Goal: Information Seeking & Learning: Learn about a topic

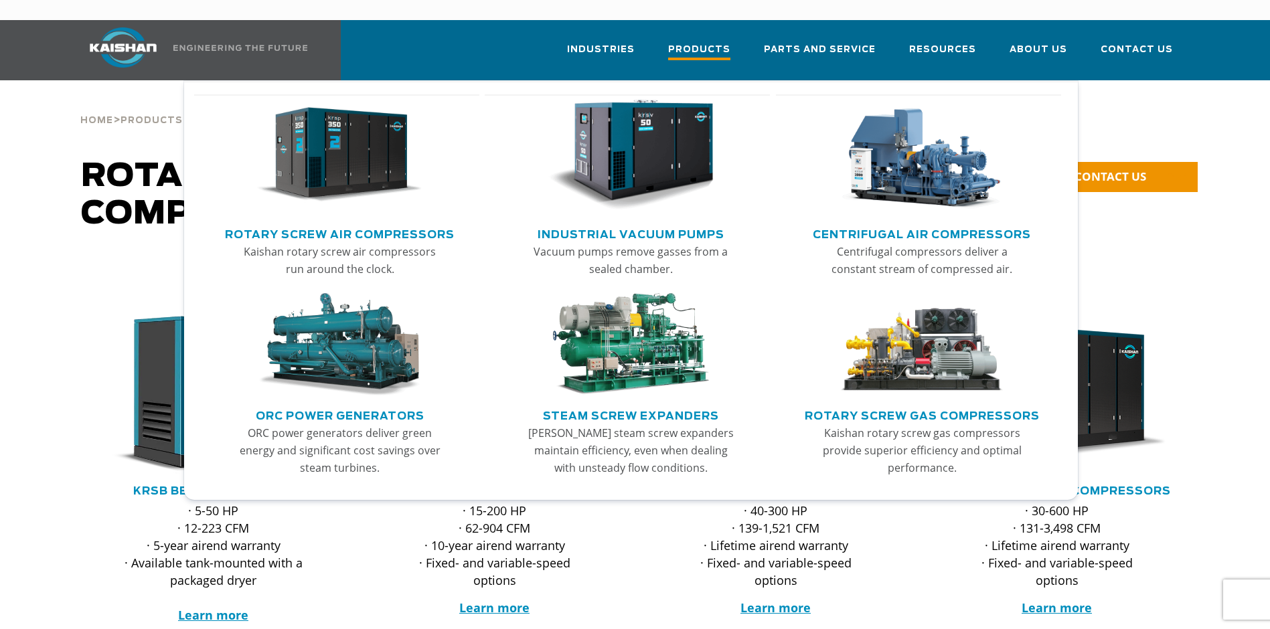
click at [708, 42] on span "Products" at bounding box center [699, 51] width 62 height 18
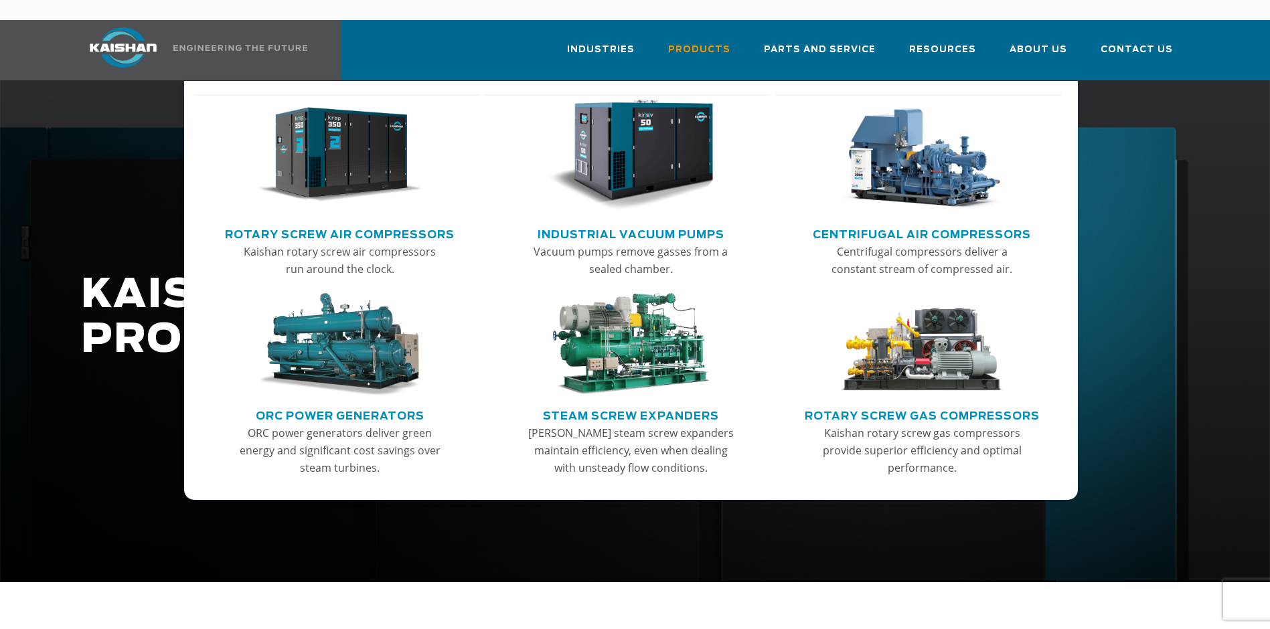
click at [927, 166] on img "Main menu" at bounding box center [922, 155] width 165 height 111
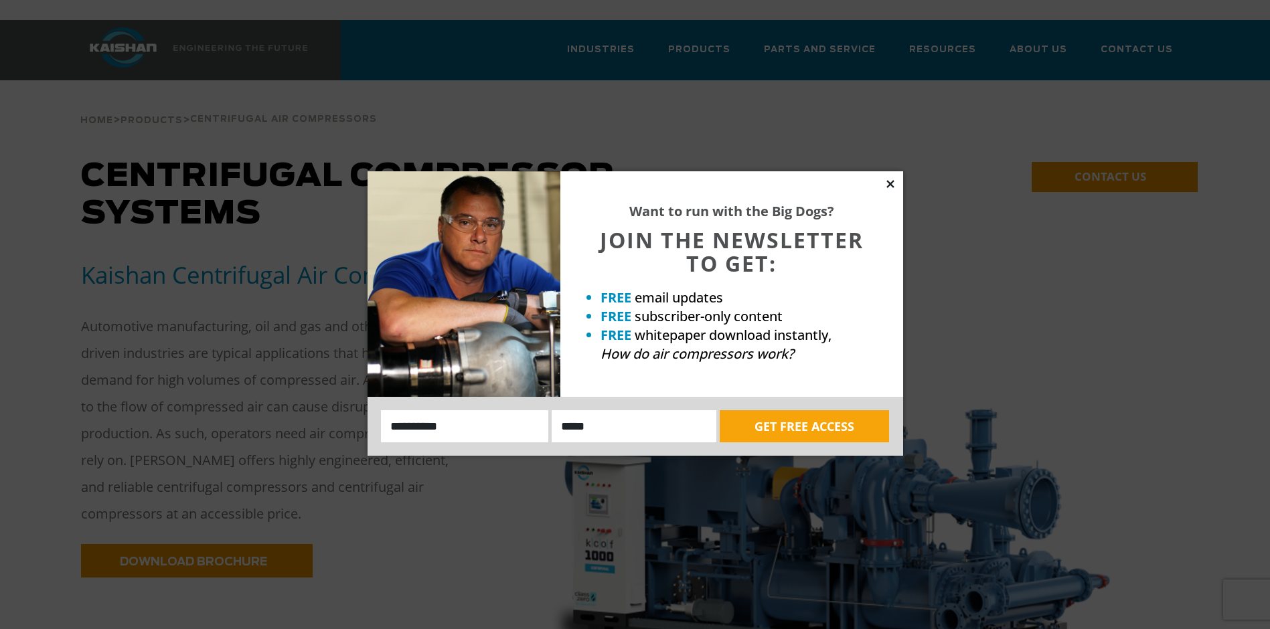
click at [896, 185] on icon at bounding box center [891, 184] width 12 height 12
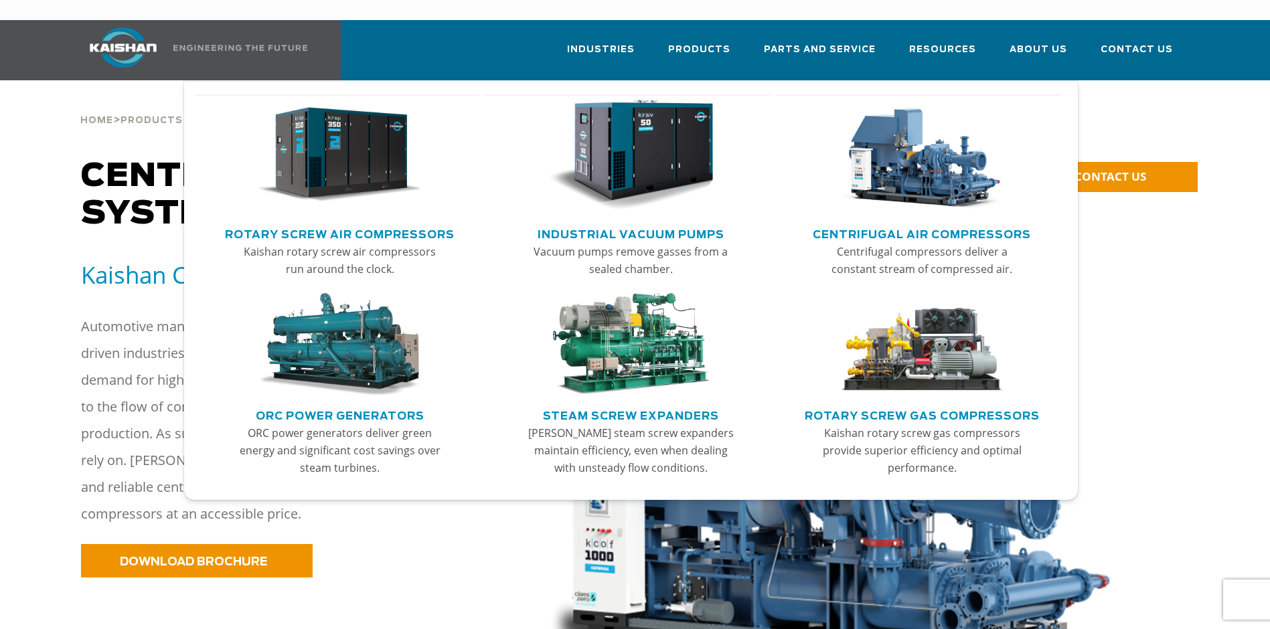
click at [325, 165] on img "Main menu" at bounding box center [339, 155] width 165 height 111
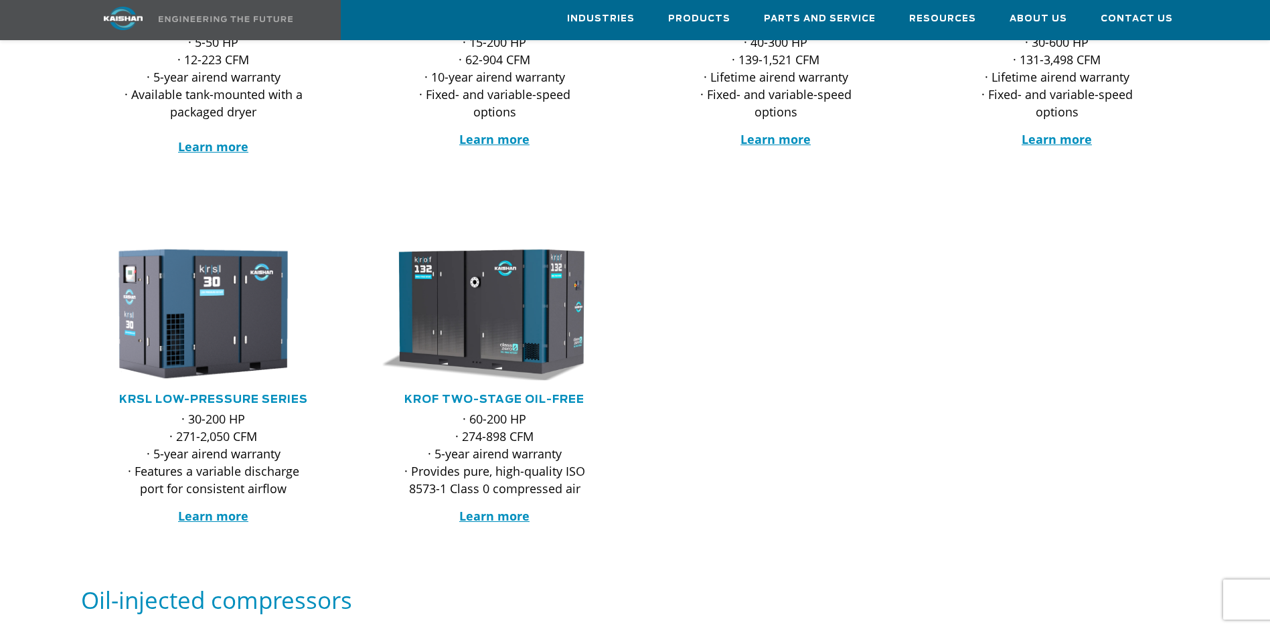
scroll to position [201, 0]
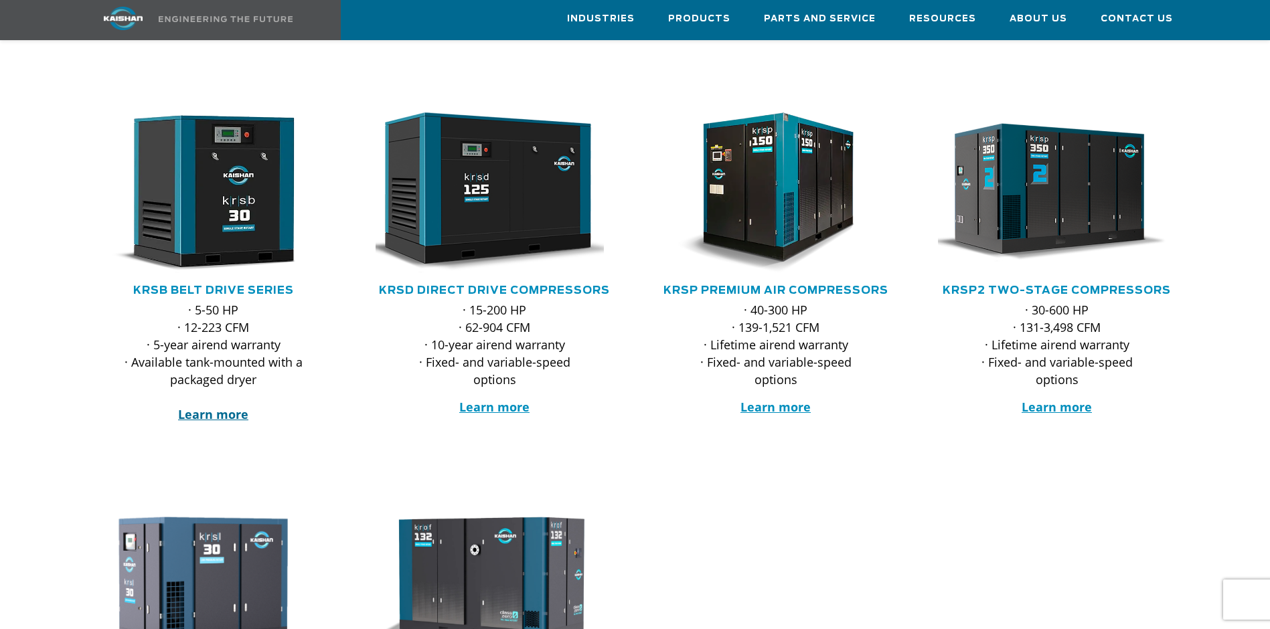
click at [199, 406] on strong "Learn more" at bounding box center [213, 414] width 70 height 16
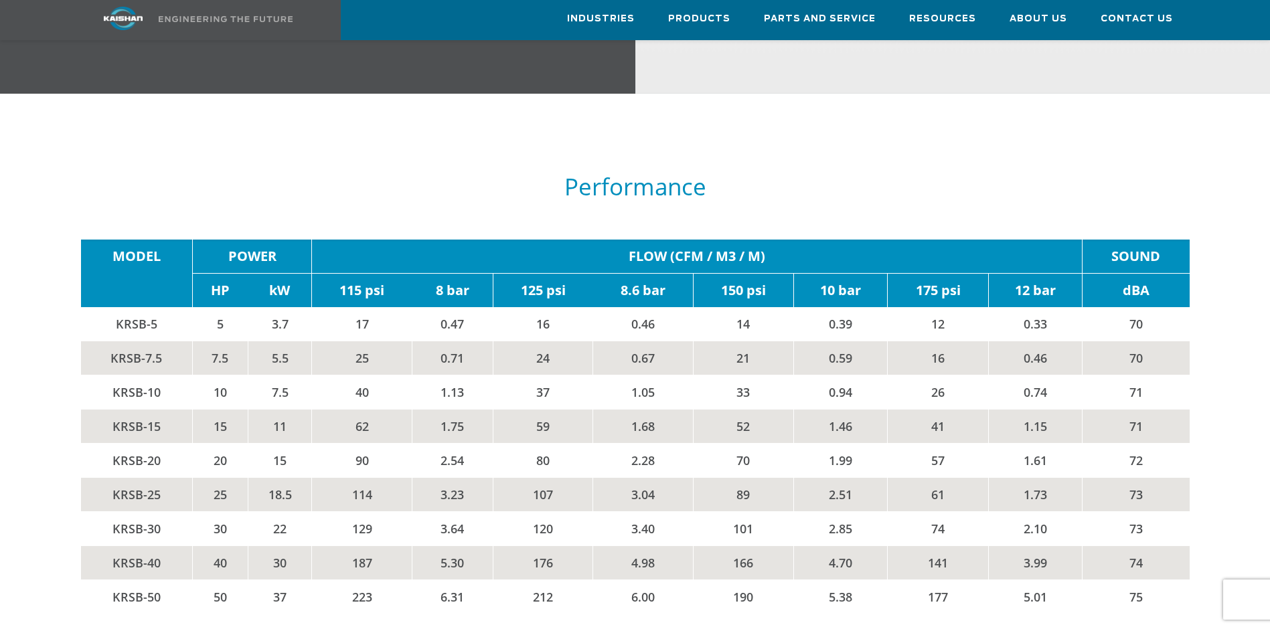
scroll to position [2210, 0]
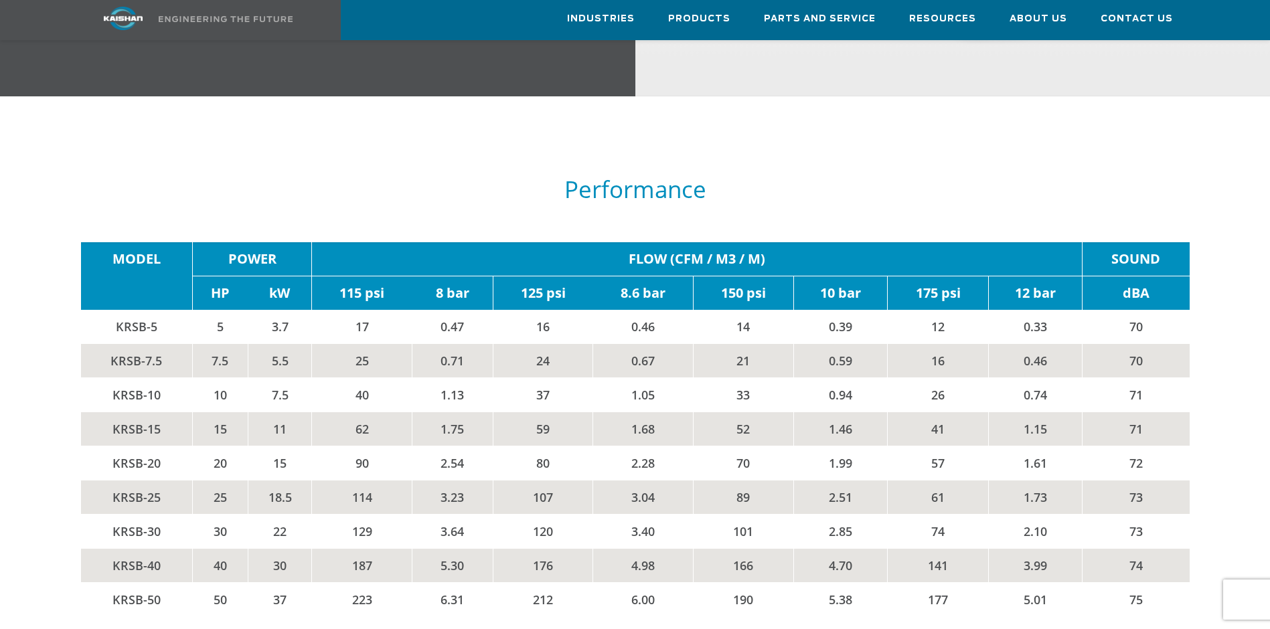
click at [532, 137] on div at bounding box center [635, 390] width 1168 height 507
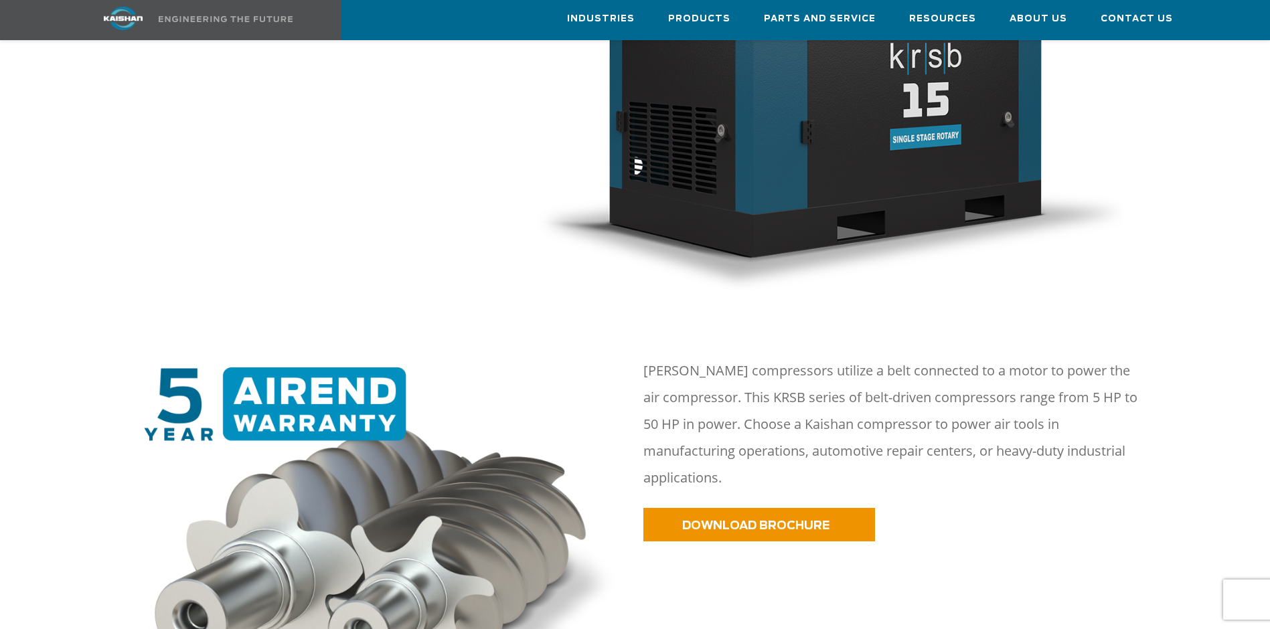
scroll to position [0, 0]
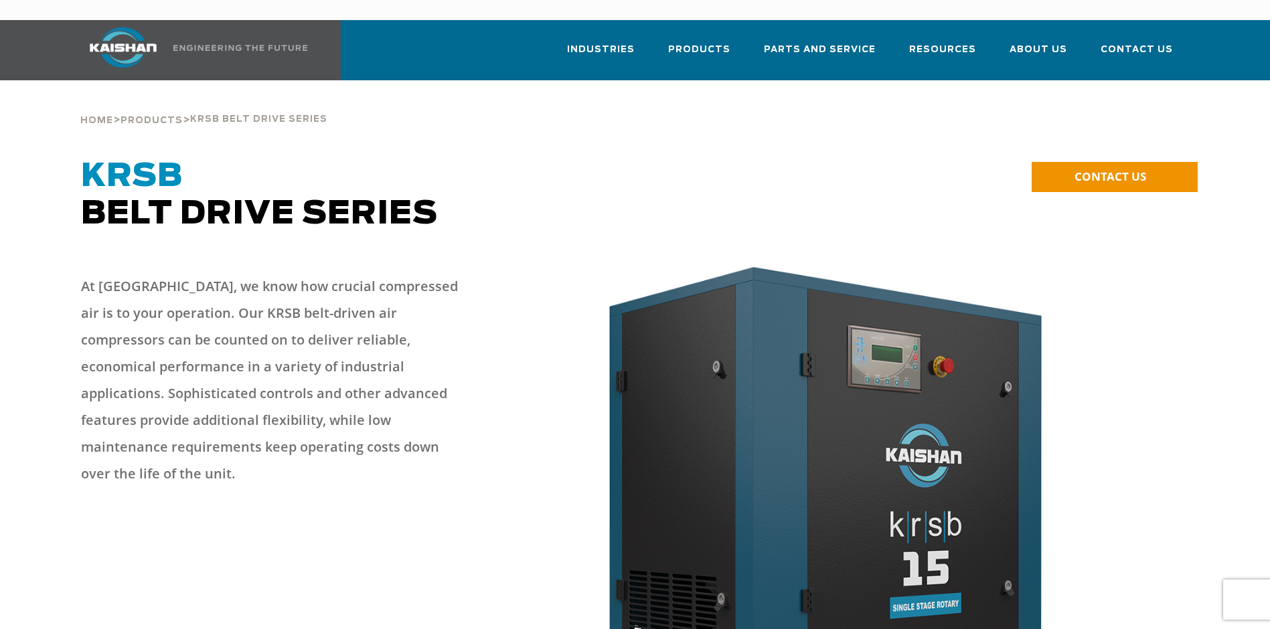
click at [1120, 267] on img at bounding box center [827, 510] width 593 height 500
click at [587, 94] on div "Home > Products > krsb belt drive series" at bounding box center [635, 105] width 1125 height 51
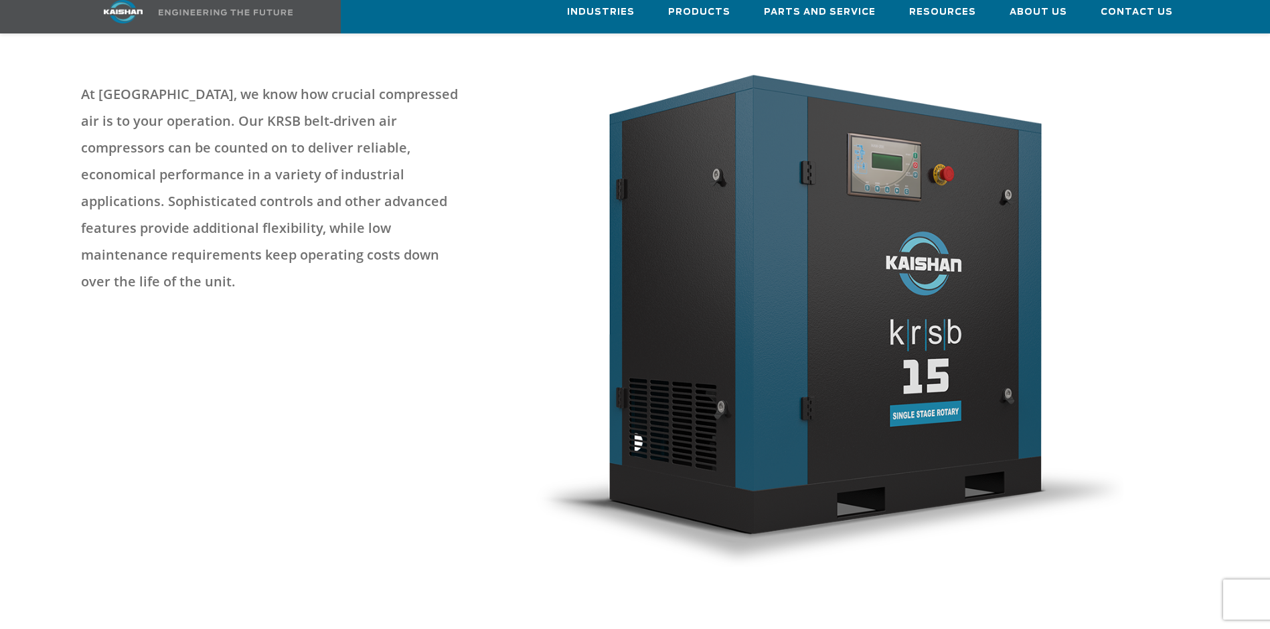
scroll to position [536, 0]
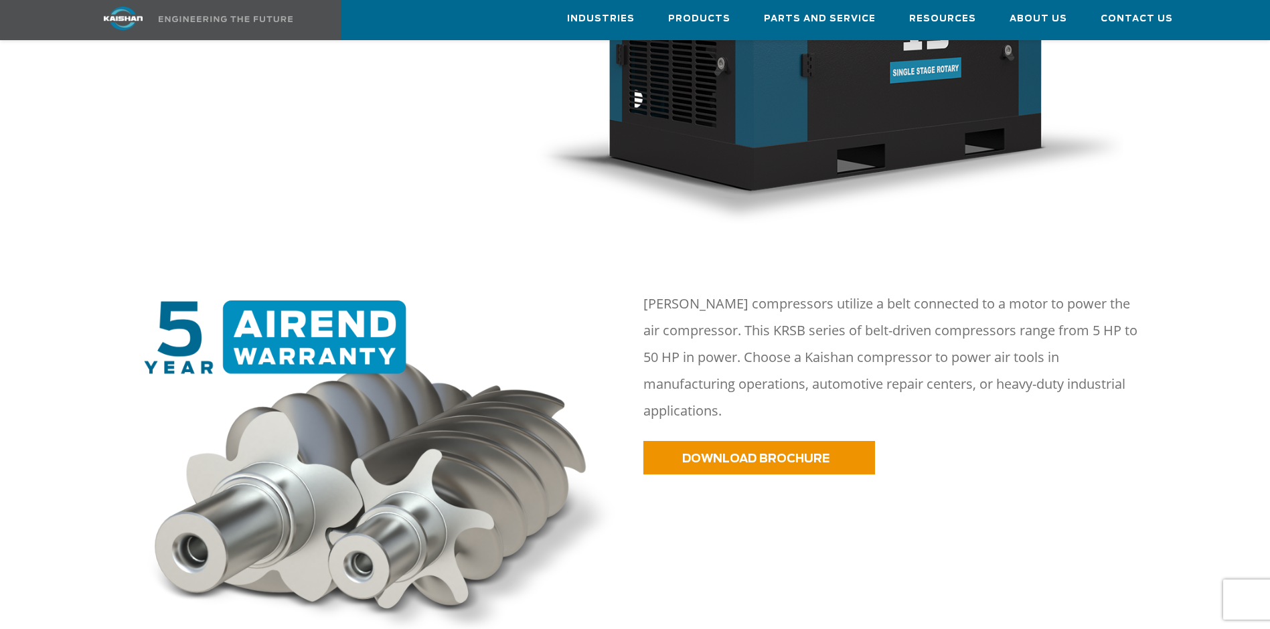
click at [616, 467] on img at bounding box center [381, 472] width 492 height 343
click at [571, 301] on img at bounding box center [381, 472] width 492 height 343
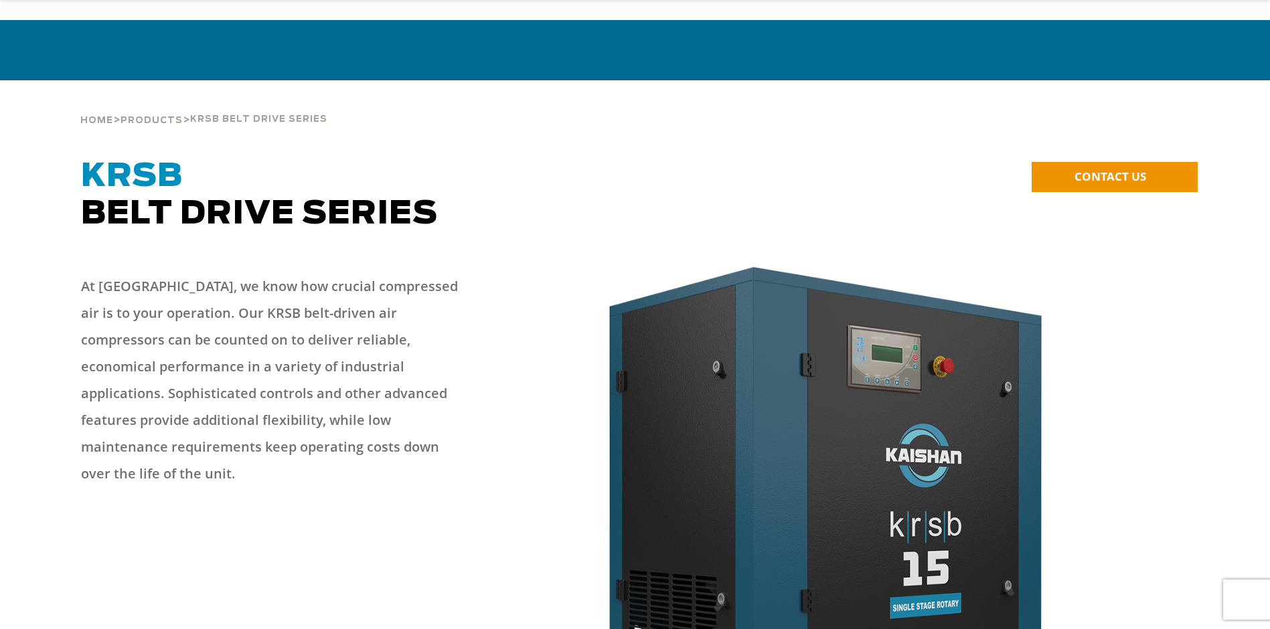
scroll to position [603, 0]
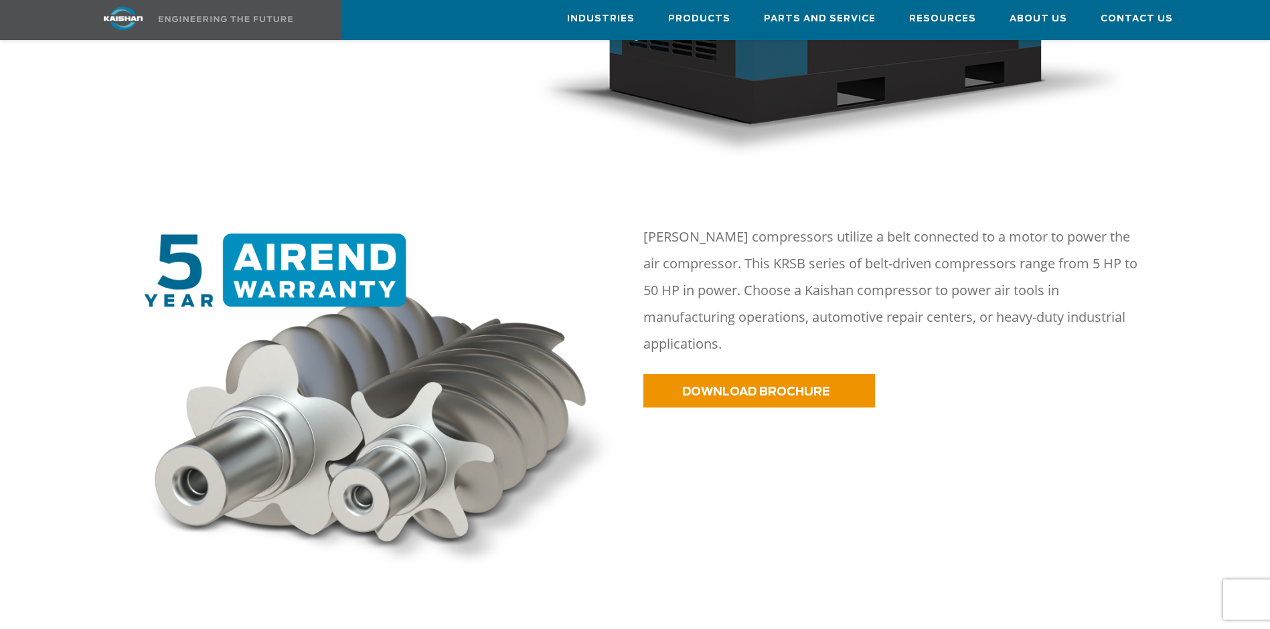
click at [625, 468] on img at bounding box center [381, 405] width 492 height 343
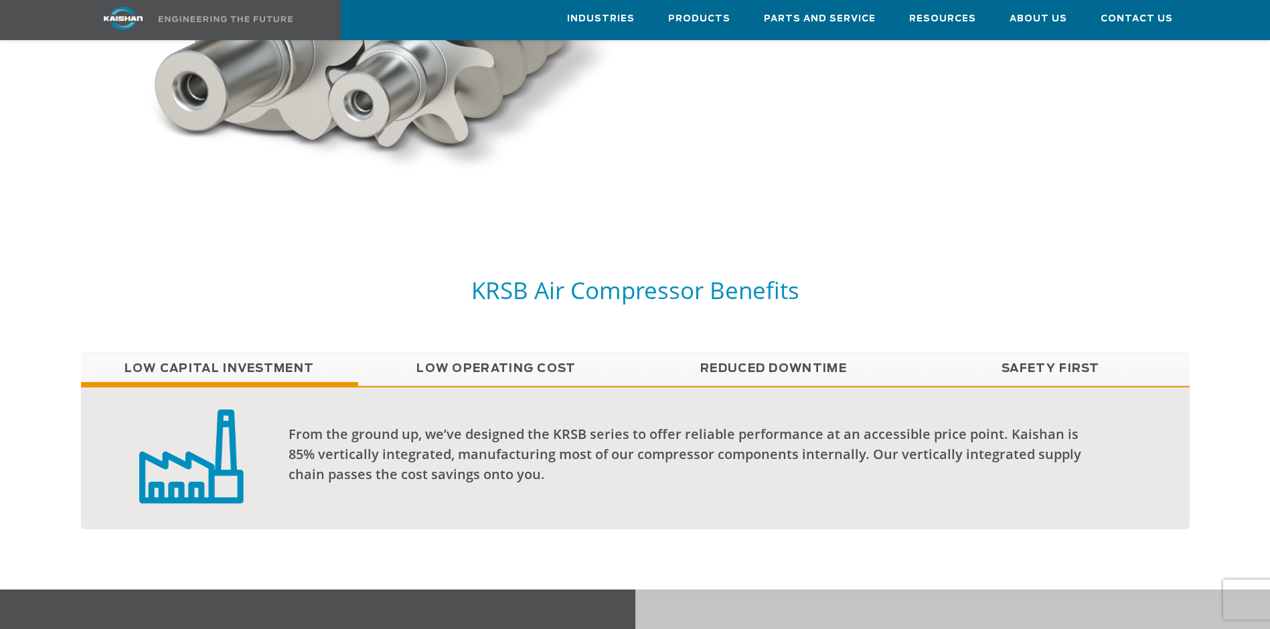
scroll to position [1004, 0]
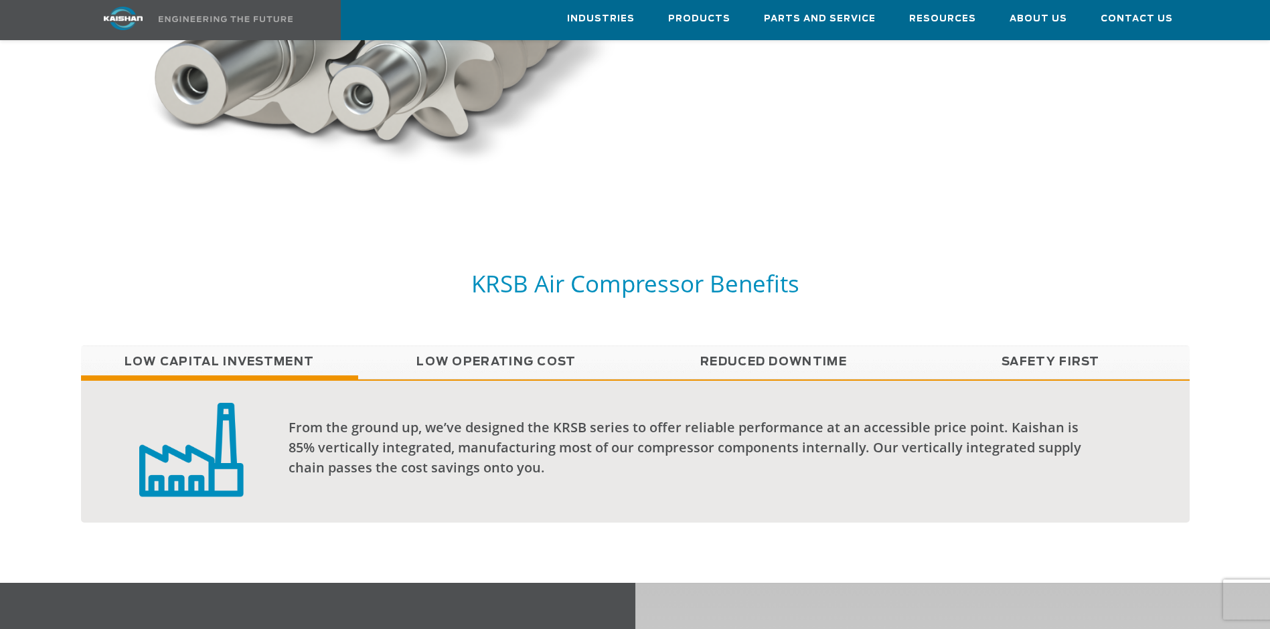
click at [647, 215] on div at bounding box center [635, 393] width 1270 height 382
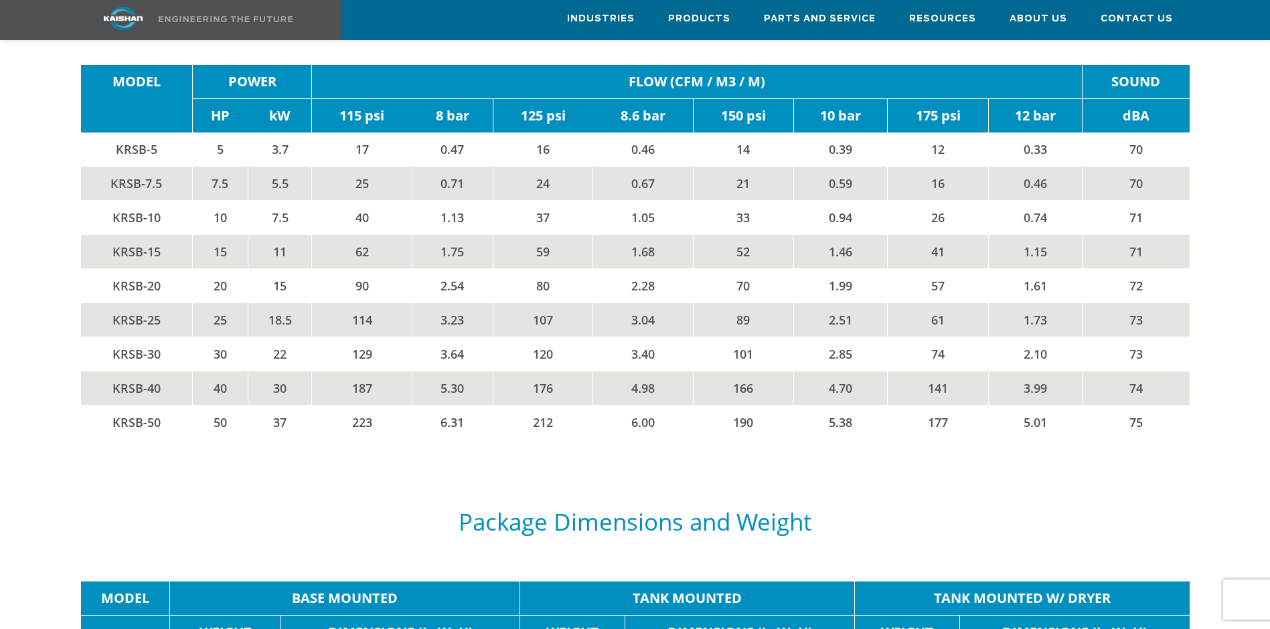
scroll to position [2344, 0]
